Goal: Find specific fact

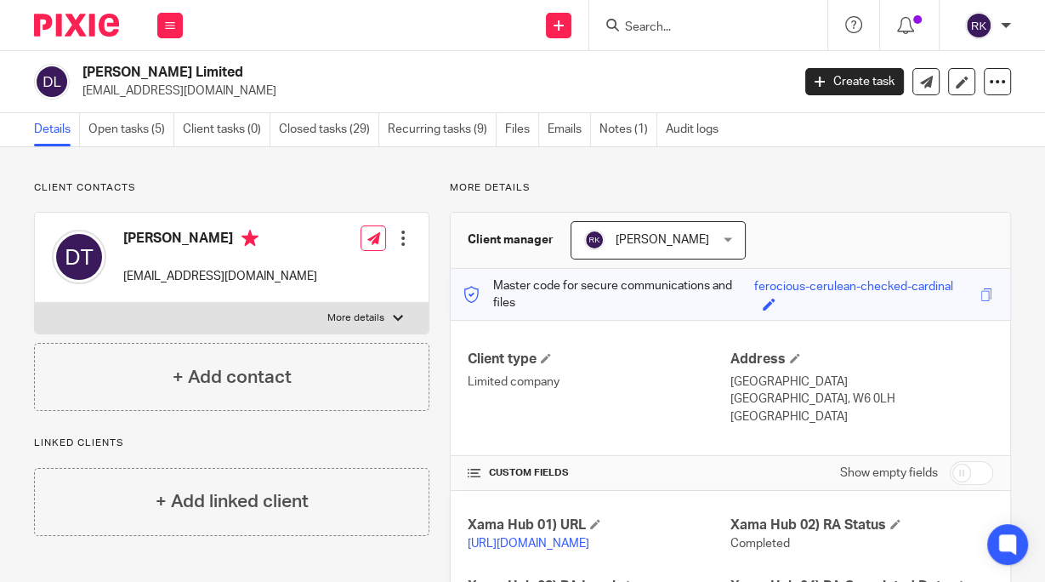
click at [644, 29] on input "Search" at bounding box center [699, 27] width 153 height 15
click at [670, 26] on input "Search" at bounding box center [699, 27] width 153 height 15
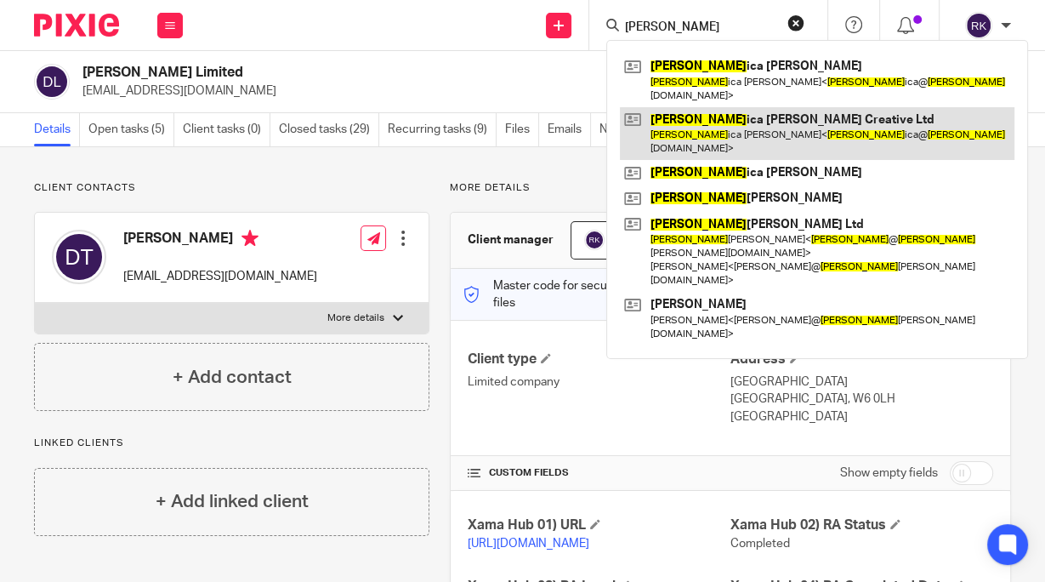
type input "[PERSON_NAME]"
click at [727, 107] on link at bounding box center [817, 133] width 395 height 53
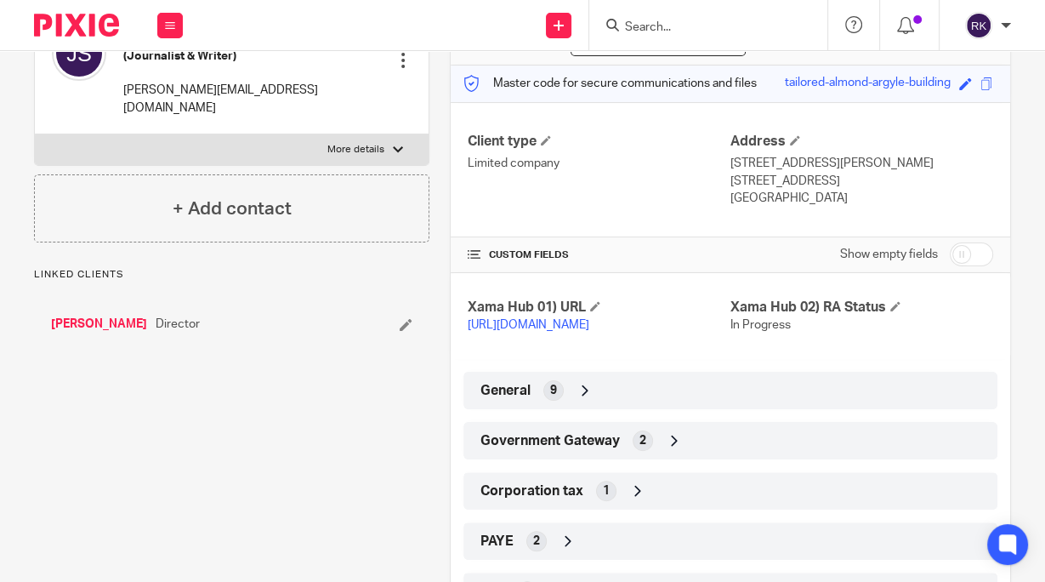
scroll to position [204, 0]
drag, startPoint x: 660, startPoint y: 398, endPoint x: 769, endPoint y: 368, distance: 112.8
click at [660, 398] on div "General 9" at bounding box center [730, 389] width 509 height 29
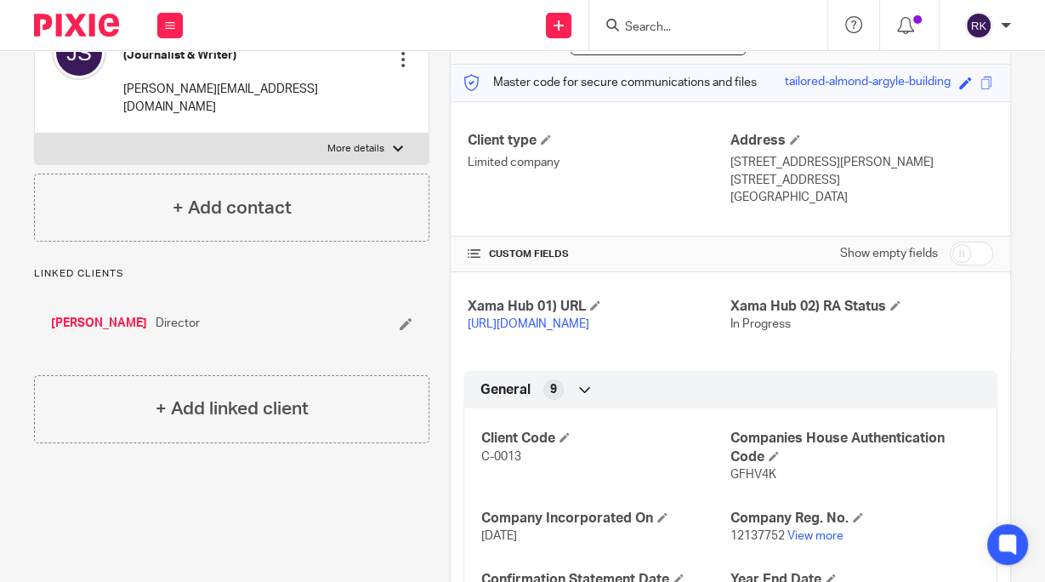
scroll to position [345, 0]
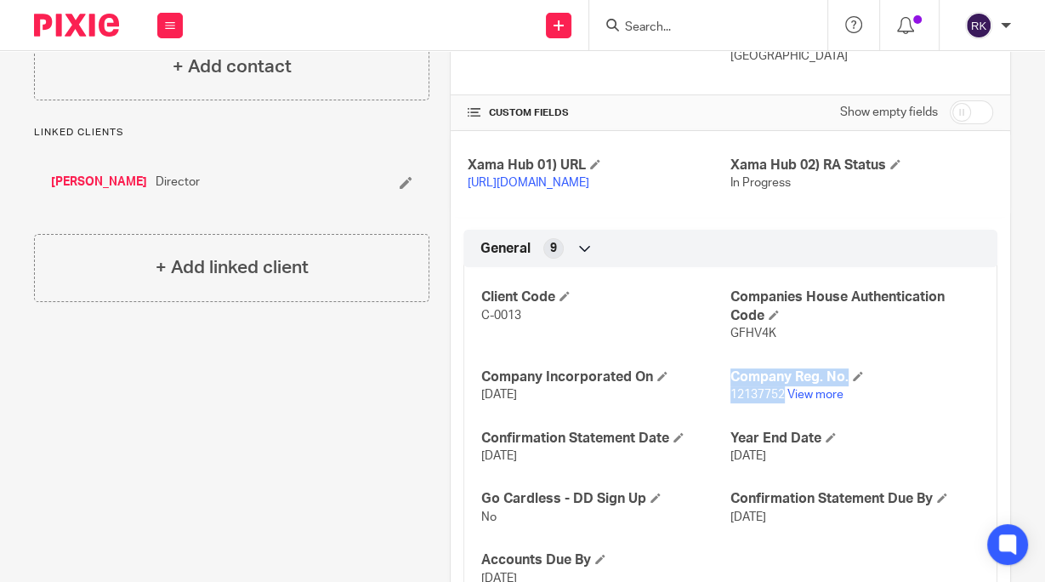
drag, startPoint x: 713, startPoint y: 412, endPoint x: 776, endPoint y: 415, distance: 63.8
click at [776, 415] on div "Client Code C-0013 Companies House Authentication Code GFHV4K Company Incorpora…" at bounding box center [730, 431] width 534 height 354
copy div "Company Reg. No. 12137752"
